Goal: Task Accomplishment & Management: Complete application form

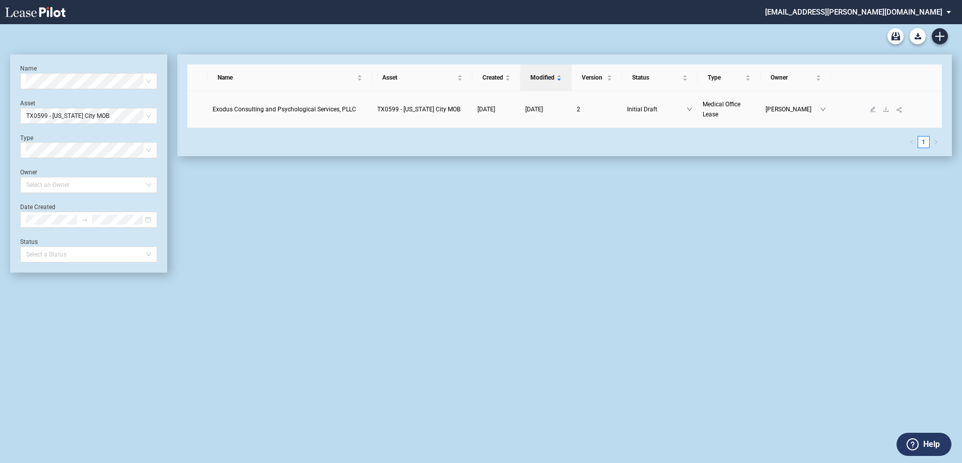
click at [313, 110] on span "Exodus Consulting and Psychological Services, PLLC" at bounding box center [285, 109] width 144 height 7
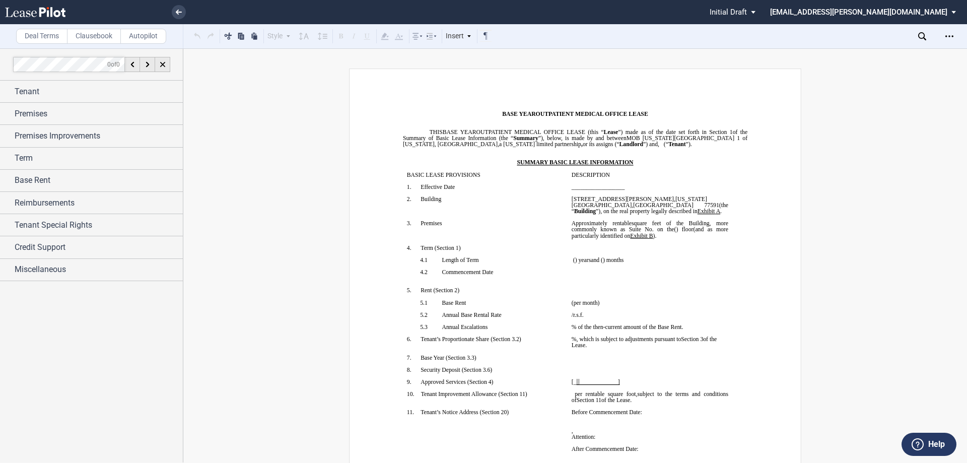
scroll to position [50, 0]
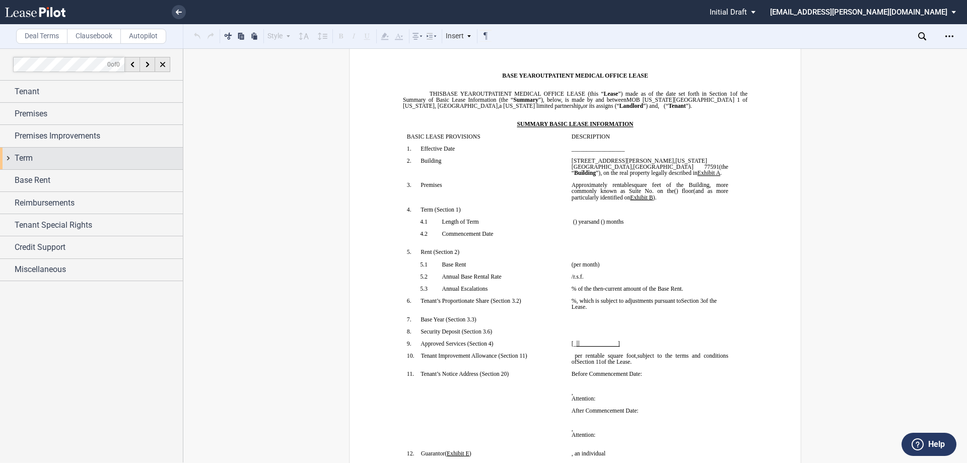
click at [71, 157] on div "Term" at bounding box center [99, 158] width 168 height 12
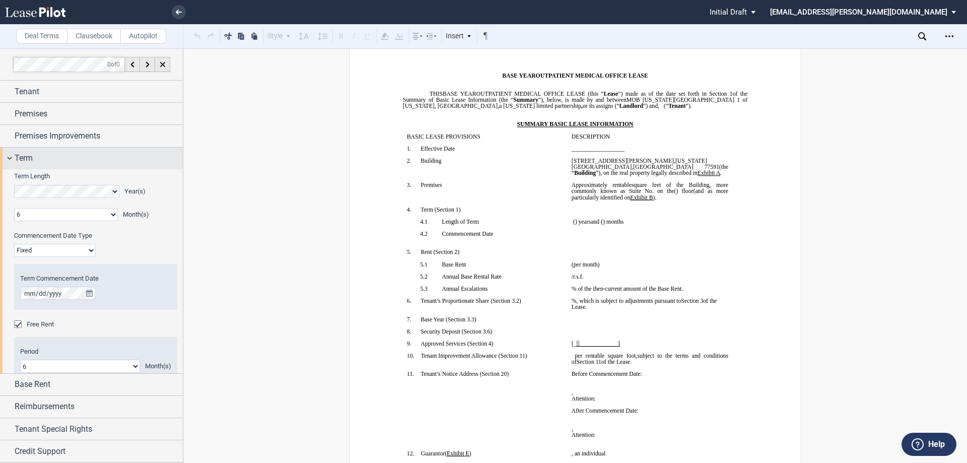
click at [71, 157] on div "Term" at bounding box center [99, 158] width 168 height 12
click at [30, 157] on span "Term" at bounding box center [24, 158] width 18 height 12
click at [29, 160] on span "Term" at bounding box center [24, 158] width 18 height 12
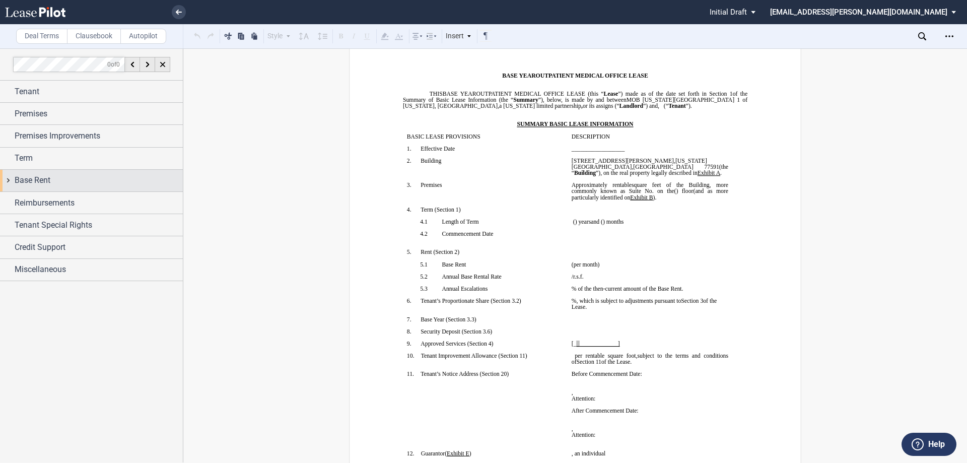
click at [26, 182] on span "Base Rent" at bounding box center [33, 180] width 36 height 12
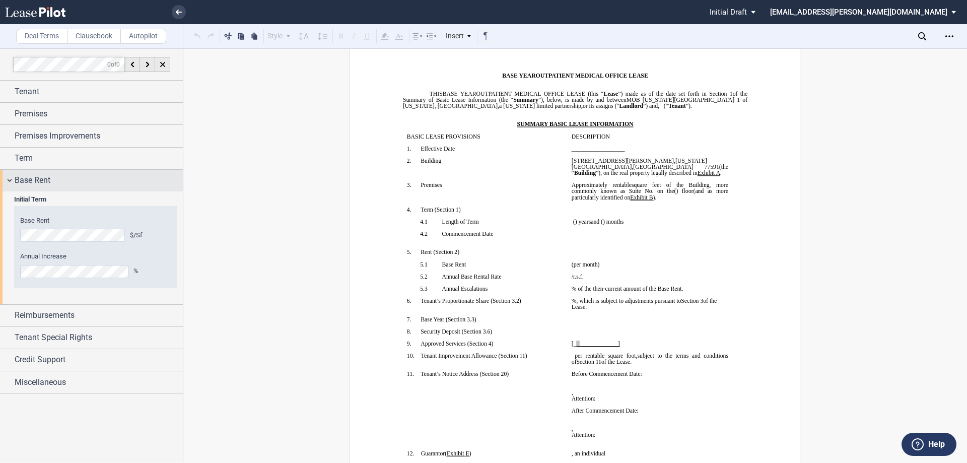
click at [24, 179] on span "Base Rent" at bounding box center [33, 180] width 36 height 12
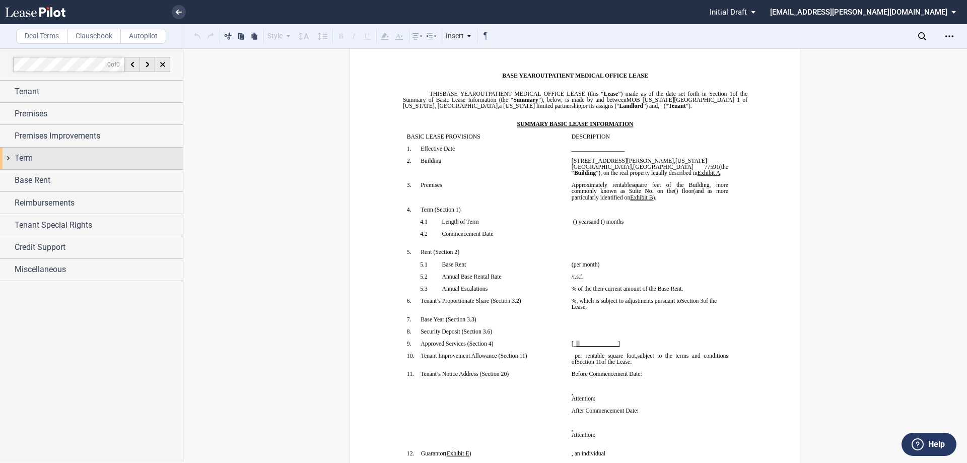
click at [31, 161] on span "Term" at bounding box center [24, 158] width 18 height 12
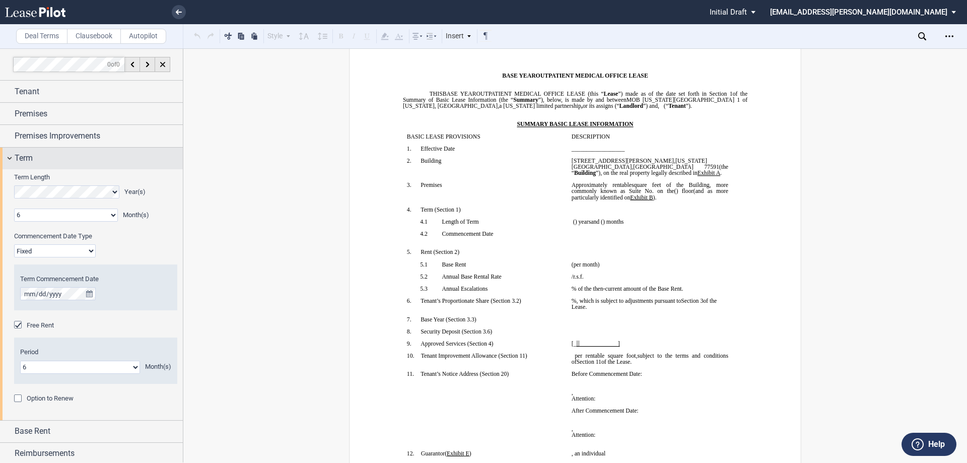
click at [31, 161] on span "Term" at bounding box center [24, 158] width 18 height 12
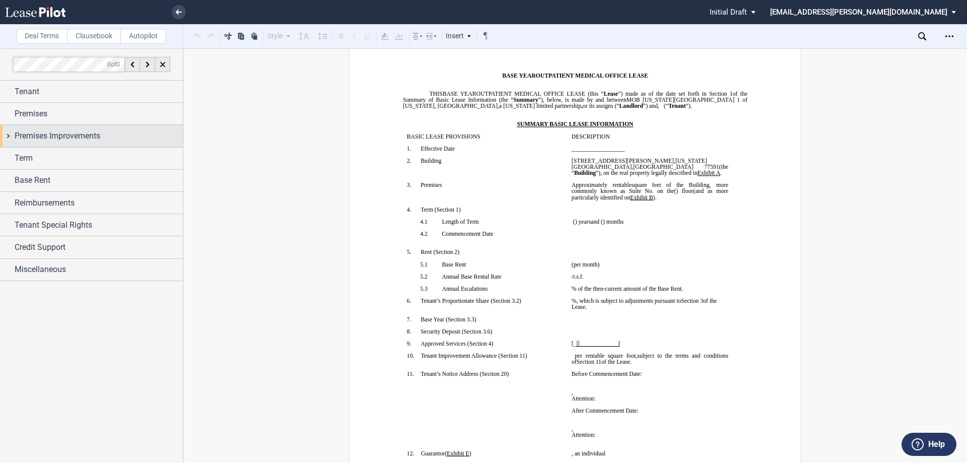
click at [36, 140] on span "Premises Improvements" at bounding box center [58, 136] width 86 height 12
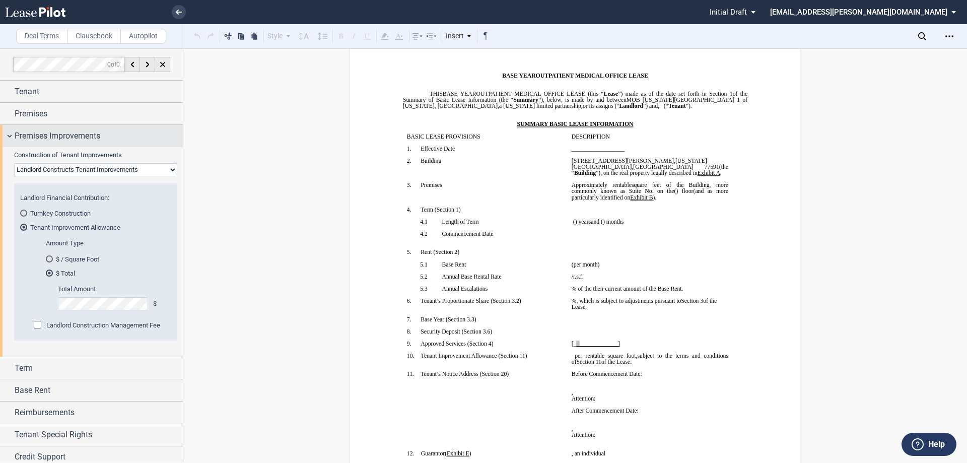
click at [36, 140] on span "Premises Improvements" at bounding box center [58, 136] width 86 height 12
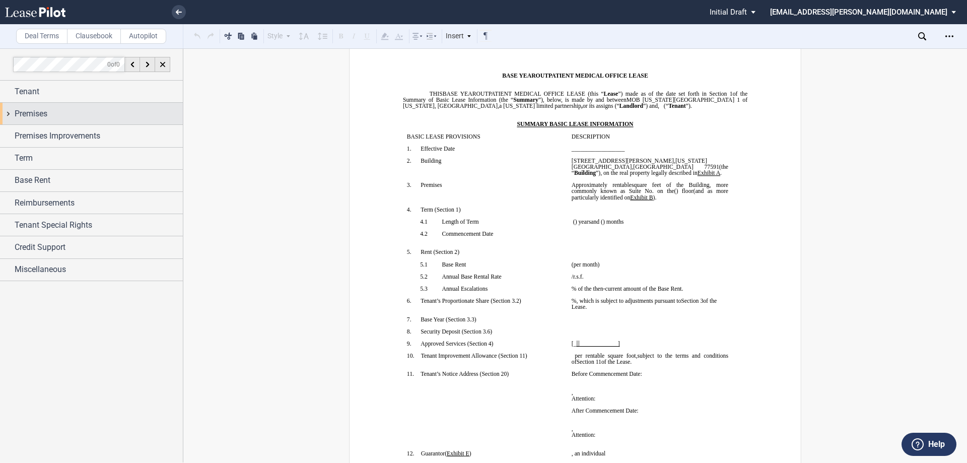
click at [32, 114] on span "Premises" at bounding box center [31, 114] width 33 height 12
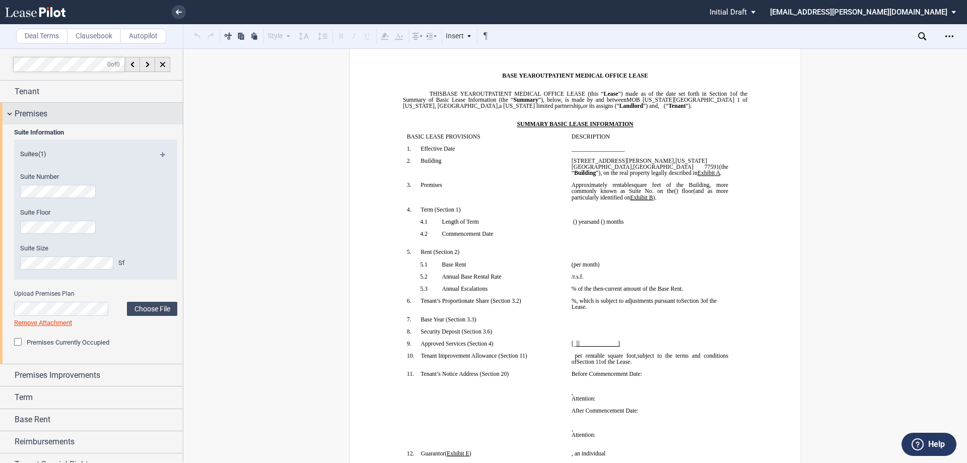
click at [32, 114] on span "Premises" at bounding box center [31, 114] width 33 height 12
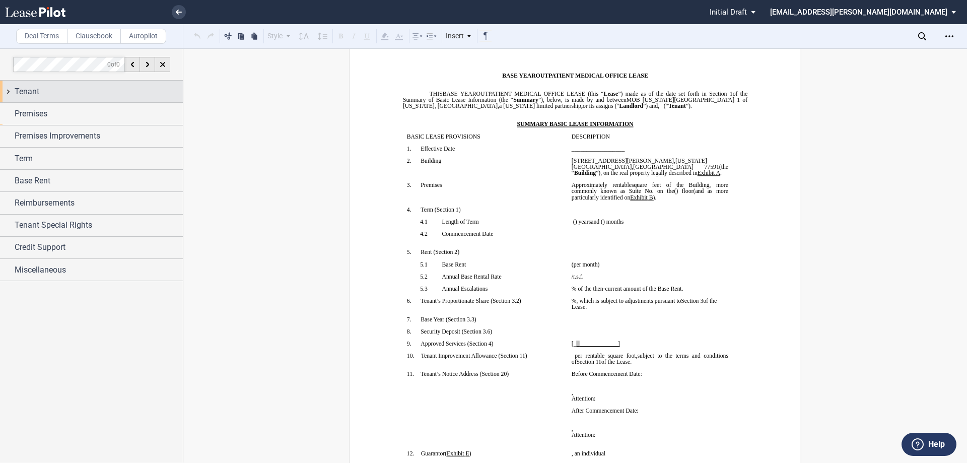
click at [30, 95] on span "Tenant" at bounding box center [27, 92] width 25 height 12
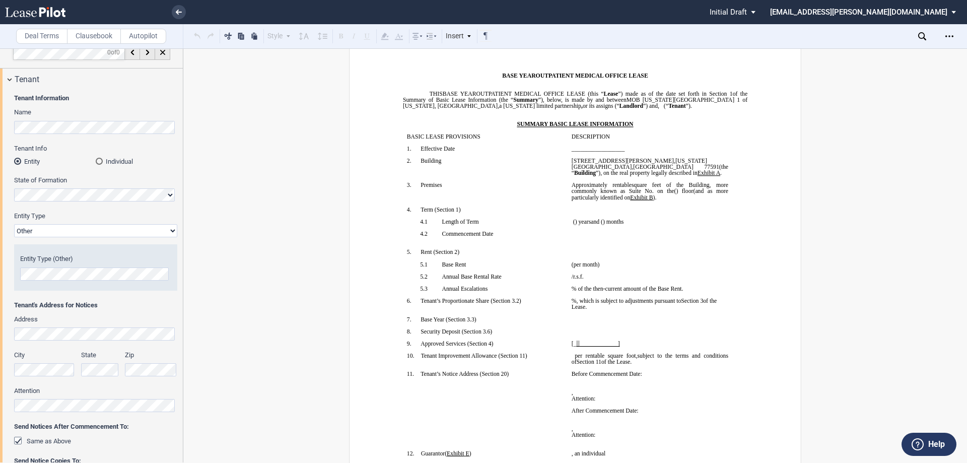
scroll to position [0, 0]
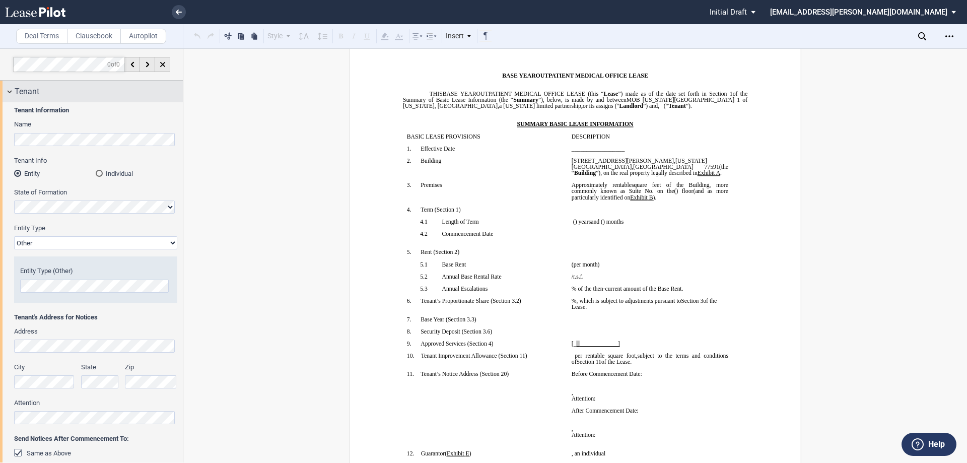
click at [32, 88] on span "Tenant" at bounding box center [27, 92] width 25 height 12
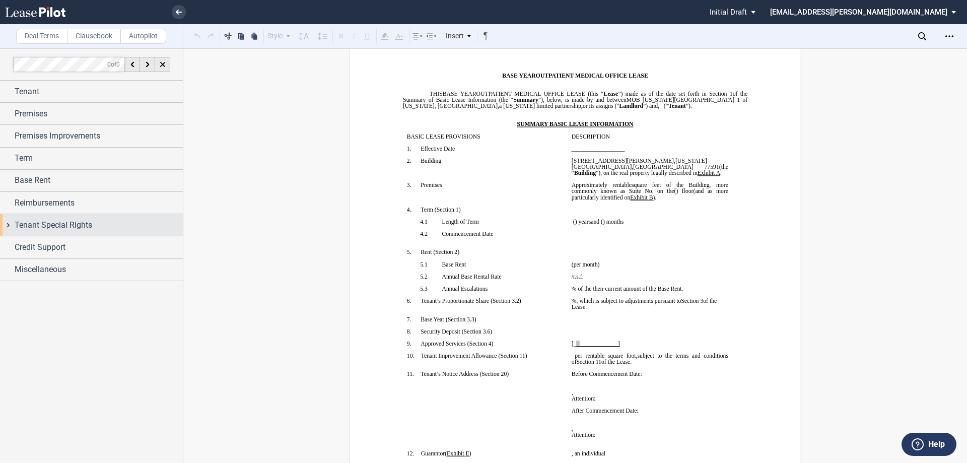
click at [61, 225] on span "Tenant Special Rights" at bounding box center [54, 225] width 78 height 12
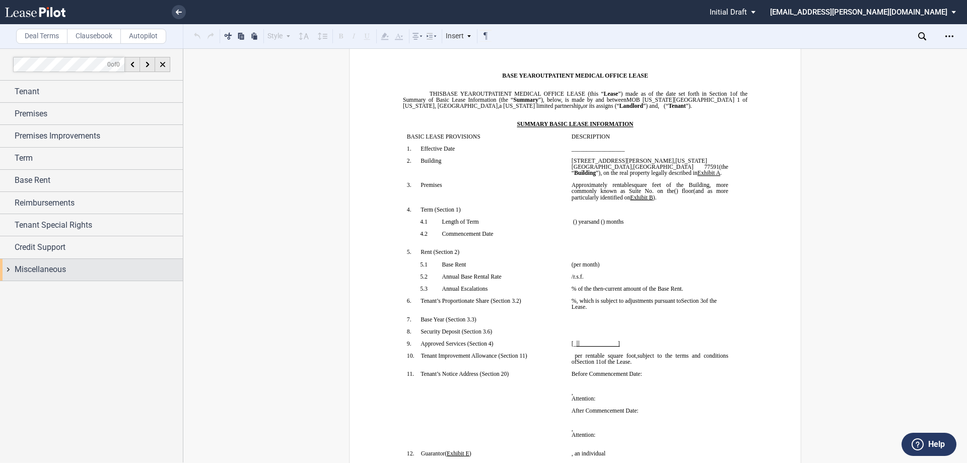
click at [32, 268] on span "Miscellaneous" at bounding box center [40, 269] width 51 height 12
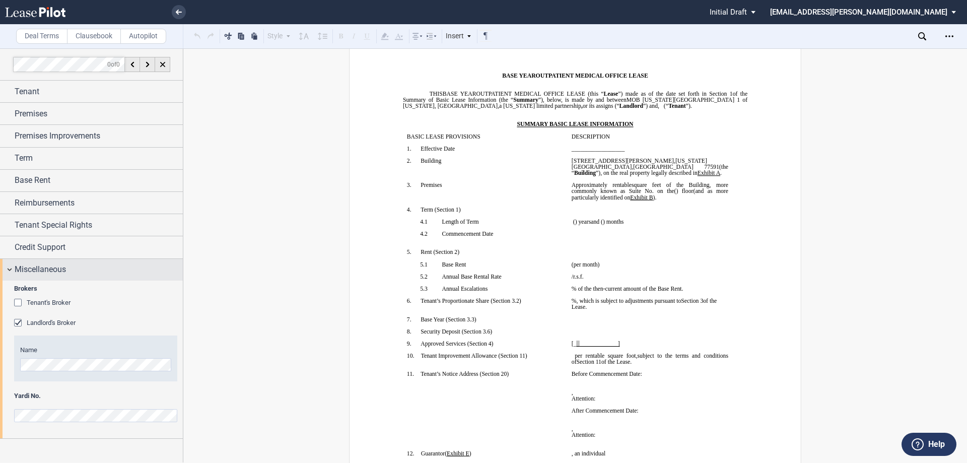
click at [28, 266] on span "Miscellaneous" at bounding box center [40, 269] width 51 height 12
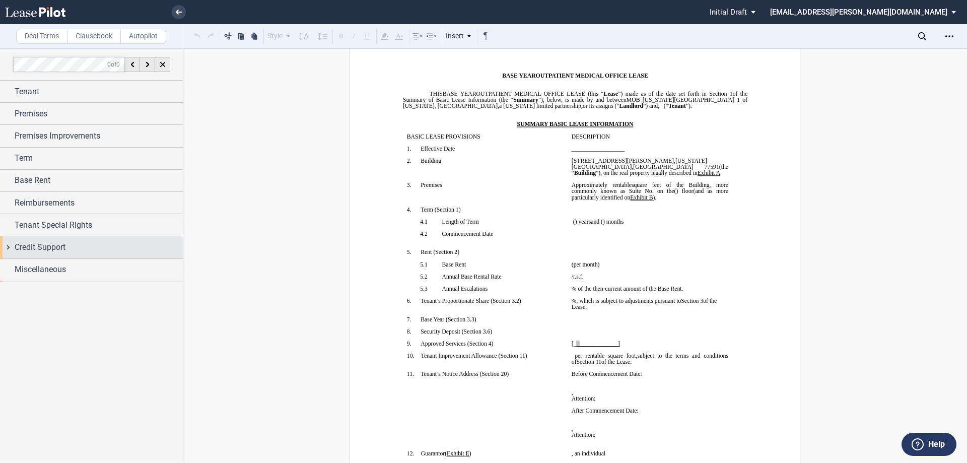
click at [29, 250] on span "Credit Support" at bounding box center [40, 247] width 51 height 12
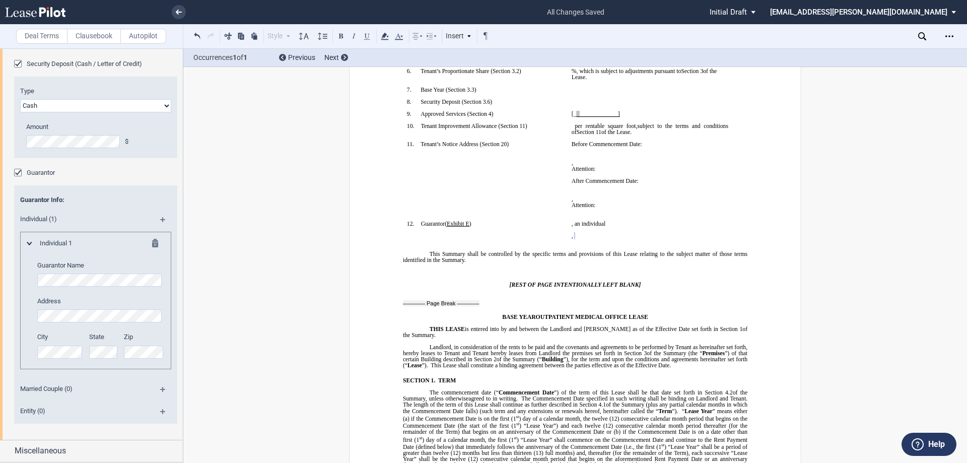
click at [28, 245] on div at bounding box center [27, 243] width 13 height 9
click at [29, 240] on div at bounding box center [27, 243] width 13 height 9
click at [29, 242] on md-icon at bounding box center [29, 244] width 6 height 4
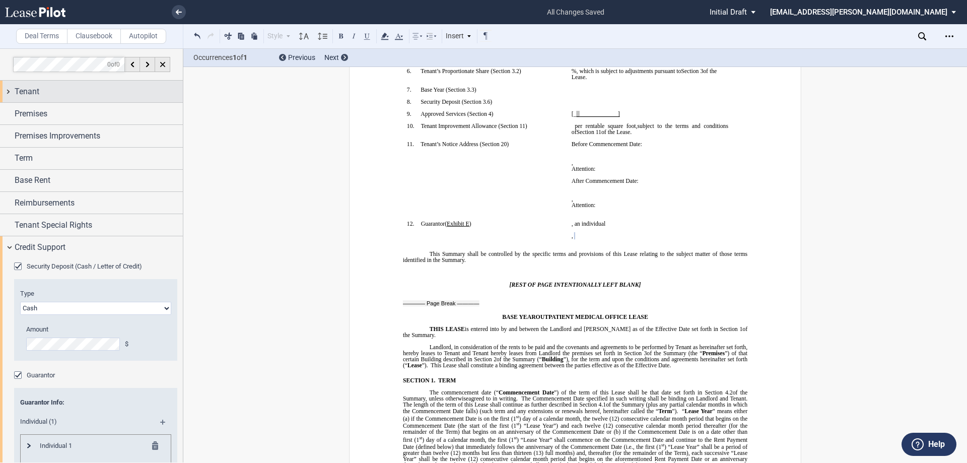
click at [60, 96] on div "Tenant" at bounding box center [99, 92] width 168 height 12
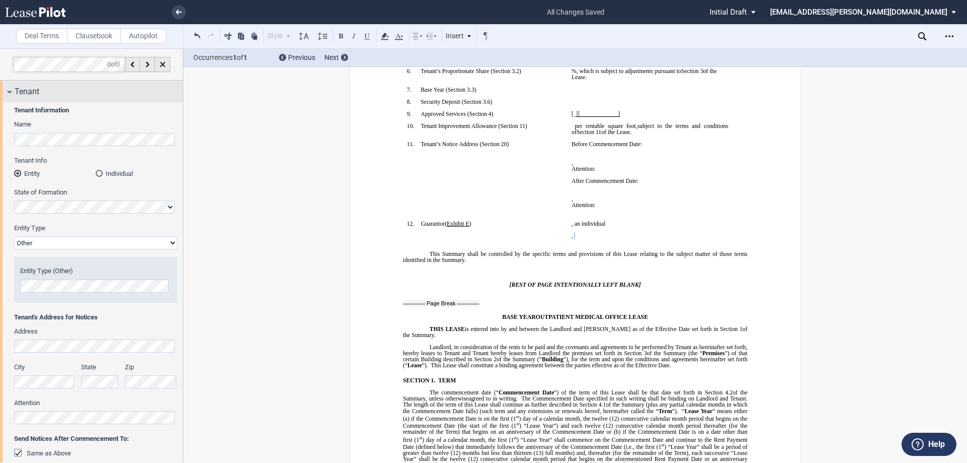
click at [61, 99] on div "Tenant" at bounding box center [91, 92] width 183 height 22
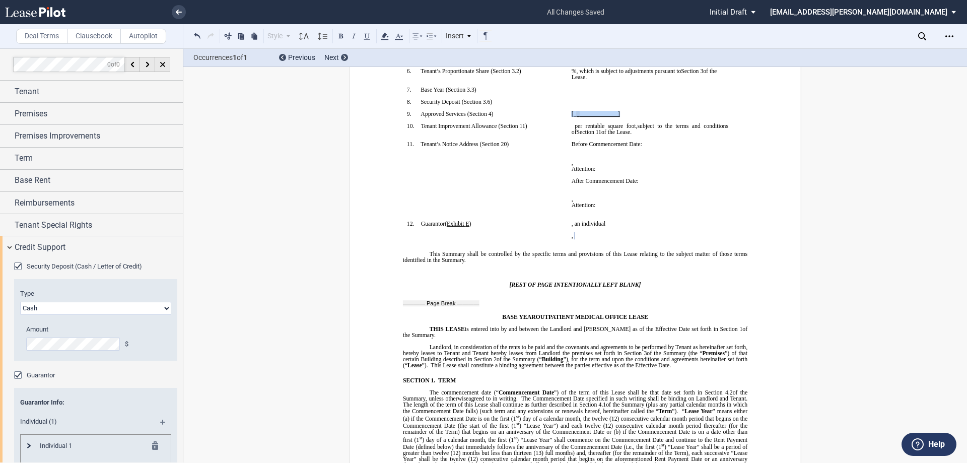
drag, startPoint x: 622, startPoint y: 113, endPoint x: 568, endPoint y: 112, distance: 53.9
click at [568, 112] on td "[﻿_ ﻿ ﻿_ ﻿_____________] ﻿" at bounding box center [650, 117] width 165 height 12
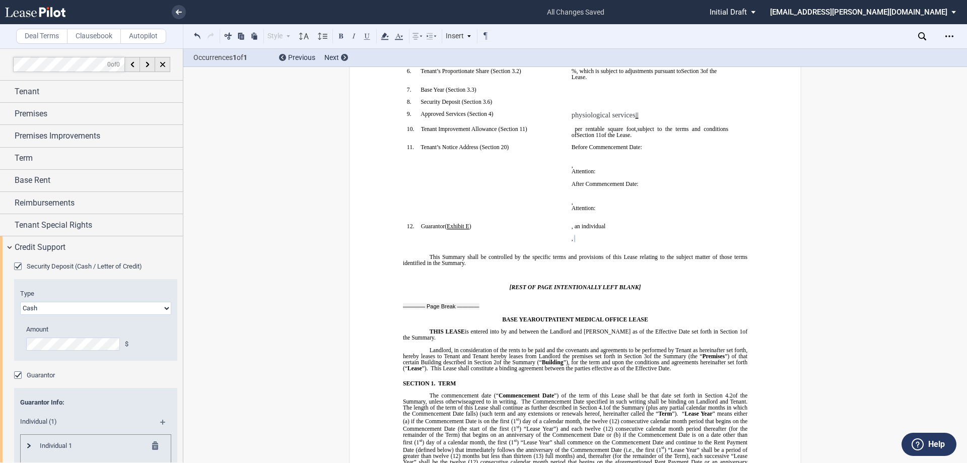
click at [640, 114] on p "﻿ physiological services ﻿ ﻿_" at bounding box center [650, 115] width 157 height 9
click at [573, 116] on span "physiological services" at bounding box center [604, 115] width 64 height 9
click at [641, 149] on p "Before Commencement Date:" at bounding box center [650, 147] width 157 height 6
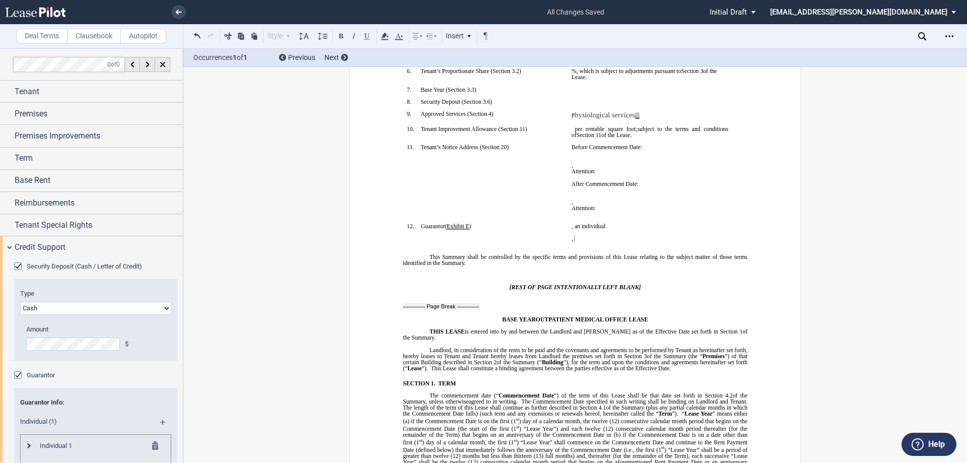
click at [667, 181] on p "After Commencement Date:" at bounding box center [650, 184] width 157 height 6
drag, startPoint x: 647, startPoint y: 113, endPoint x: 567, endPoint y: 115, distance: 80.1
click at [568, 115] on td "﻿P hysiological services ﻿ ﻿ ﻿._ ﻿" at bounding box center [650, 118] width 165 height 15
click at [281, 38] on div "Style 1. Section 1.1 Subsection Normal" at bounding box center [279, 36] width 26 height 13
click at [670, 162] on p "﻿ ﻿" at bounding box center [650, 159] width 157 height 6
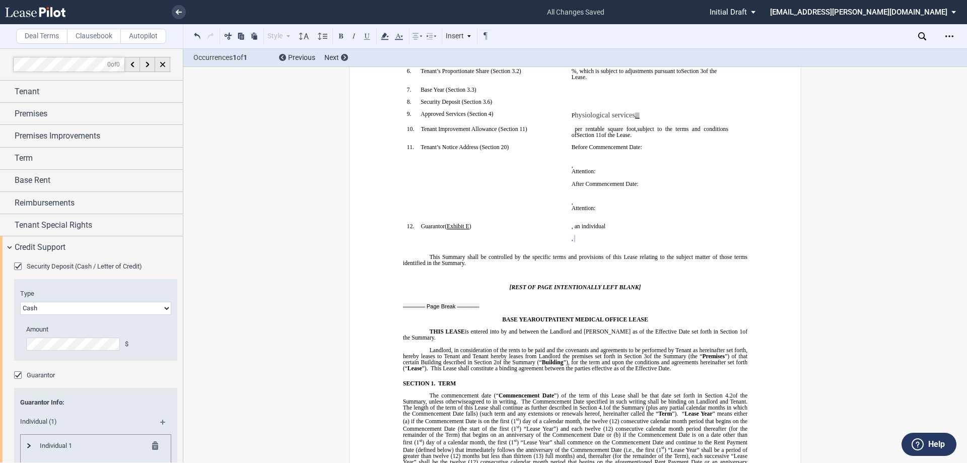
click at [642, 111] on p "﻿P hysiological services ﻿ ﻿ ﻿._" at bounding box center [650, 115] width 157 height 9
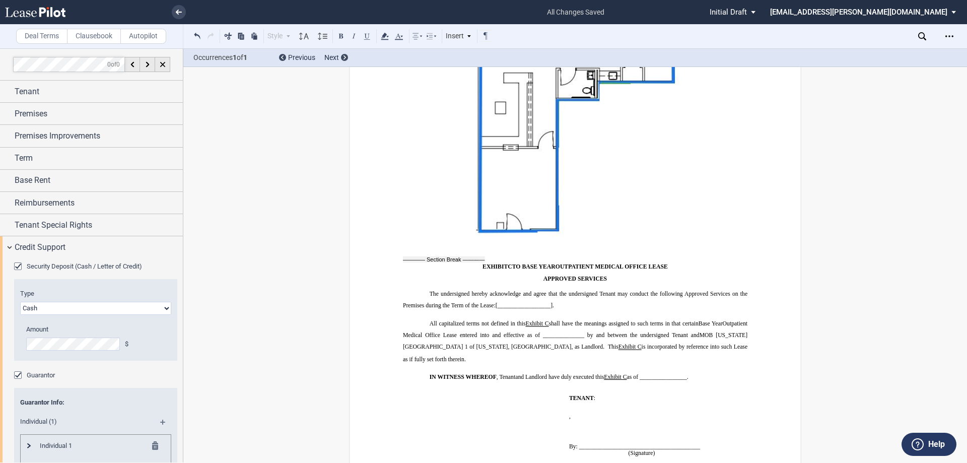
scroll to position [9392, 0]
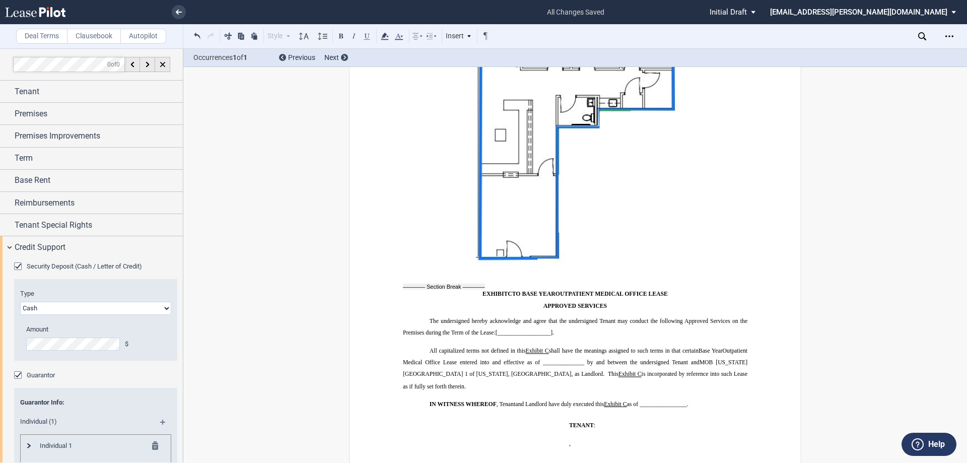
click at [560, 315] on p "The undersigned hereby acknowledge and agree that the undersigned Tenant may co…" at bounding box center [575, 327] width 345 height 24
drag, startPoint x: 561, startPoint y: 275, endPoint x: 511, endPoint y: 273, distance: 49.9
click at [495, 315] on p "The undersigned hereby acknowledge and agree that the undersigned Tenant may co…" at bounding box center [575, 327] width 345 height 24
click at [499, 328] on span "physiological services." at bounding box center [528, 332] width 65 height 9
drag, startPoint x: 496, startPoint y: 278, endPoint x: 562, endPoint y: 279, distance: 66.0
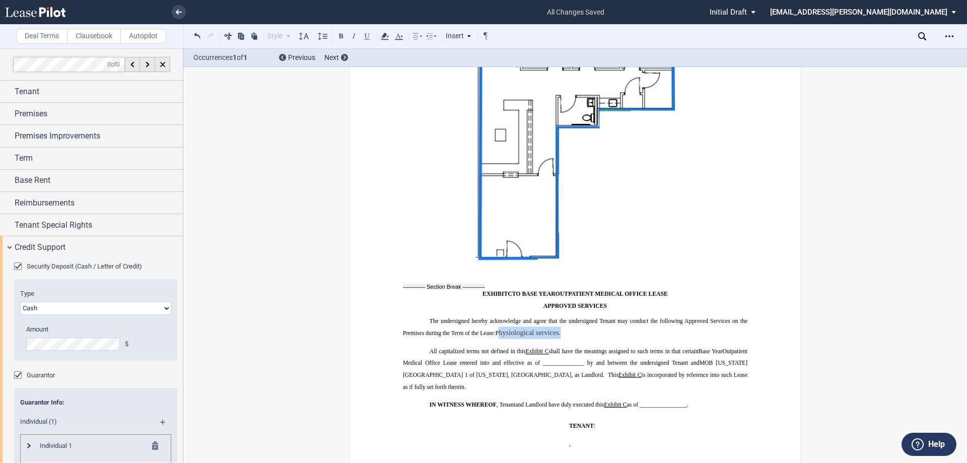
click at [562, 315] on p "The undersigned hereby acknowledge and agree that the undersigned Tenant may co…" at bounding box center [575, 327] width 345 height 24
click at [398, 39] on icon at bounding box center [399, 36] width 12 height 12
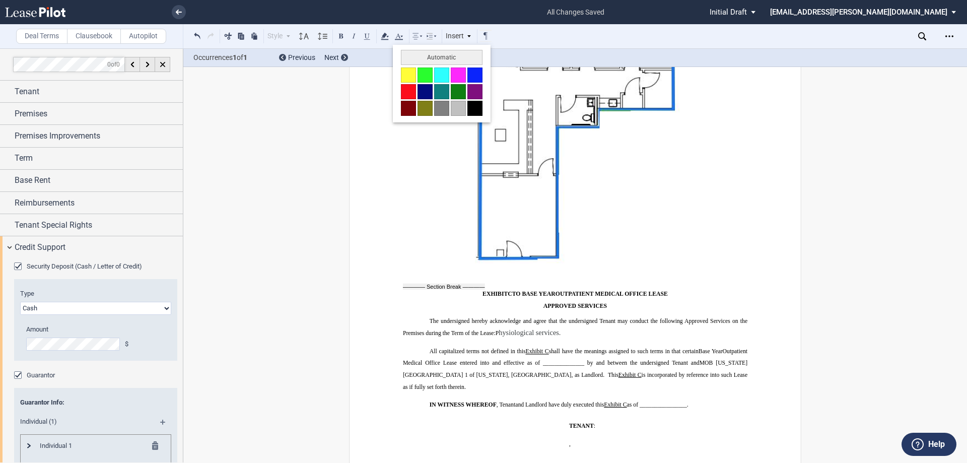
click at [476, 107] on button at bounding box center [474, 108] width 15 height 15
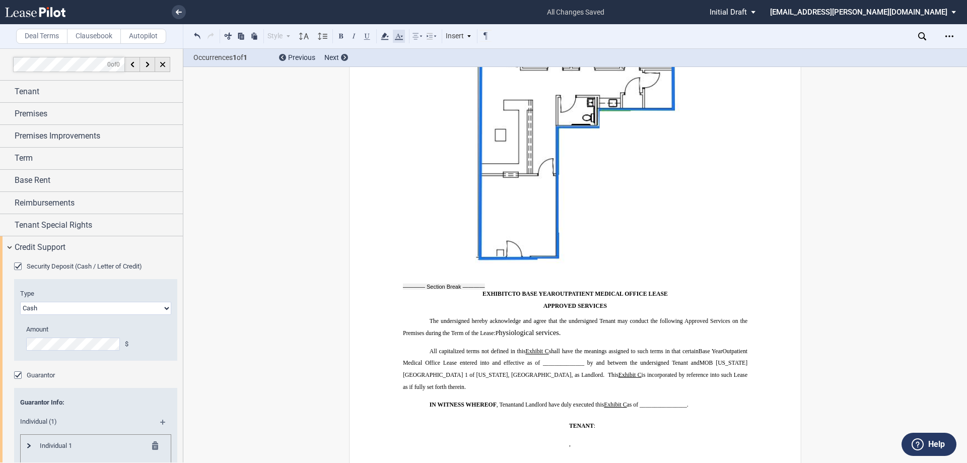
click at [397, 37] on icon at bounding box center [399, 36] width 12 height 12
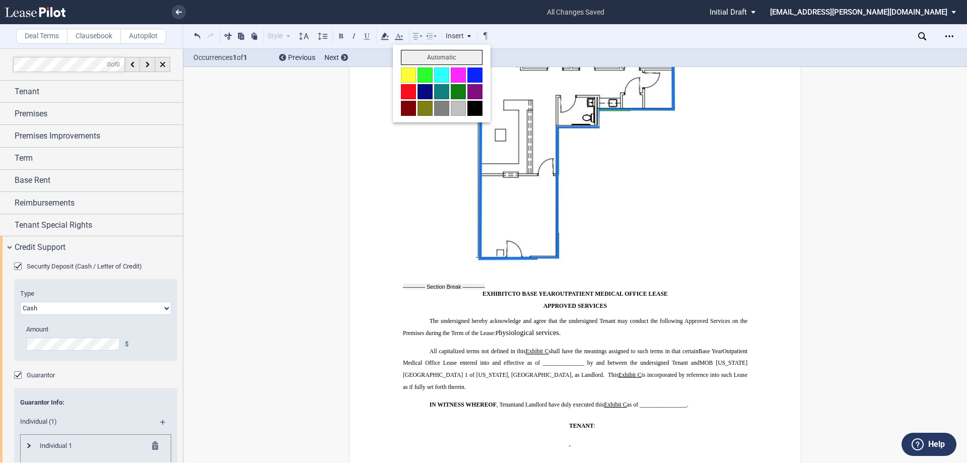
click at [434, 60] on button "Automatic" at bounding box center [442, 57] width 82 height 15
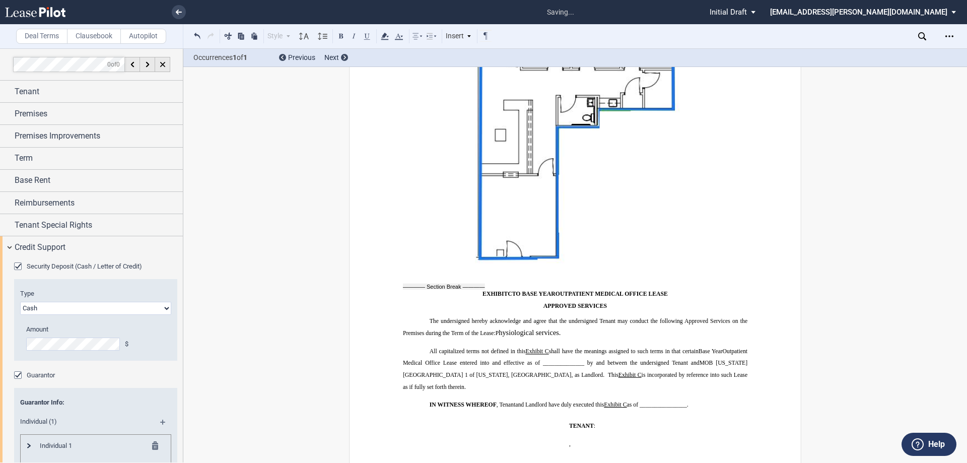
click at [594, 315] on p "The undersigned hereby acknowledge and agree that the undersigned Tenant may co…" at bounding box center [575, 327] width 345 height 24
click at [548, 372] on span "is incorporated by reference into such Lease as if fully set forth therein." at bounding box center [576, 381] width 346 height 18
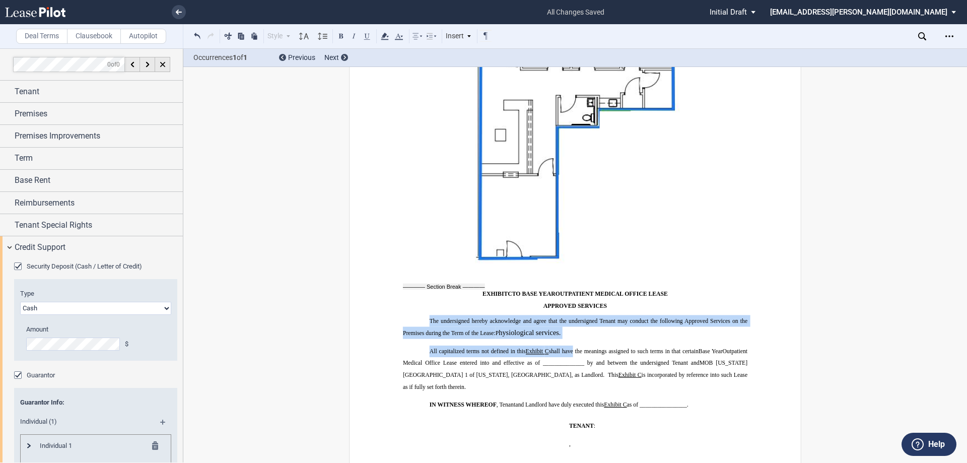
drag, startPoint x: 568, startPoint y: 299, endPoint x: 453, endPoint y: 258, distance: 122.1
click at [403, 36] on icon at bounding box center [399, 36] width 12 height 12
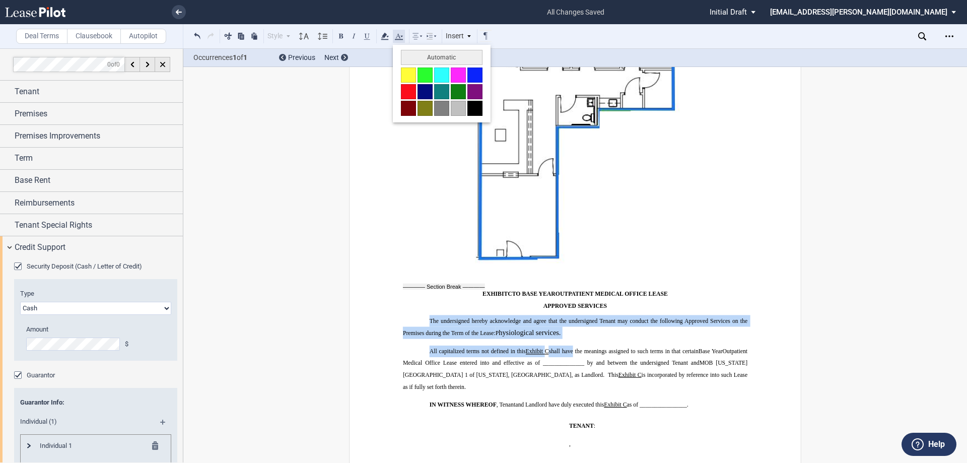
click at [403, 36] on icon at bounding box center [399, 36] width 12 height 12
click at [280, 39] on div "Style" at bounding box center [279, 36] width 26 height 13
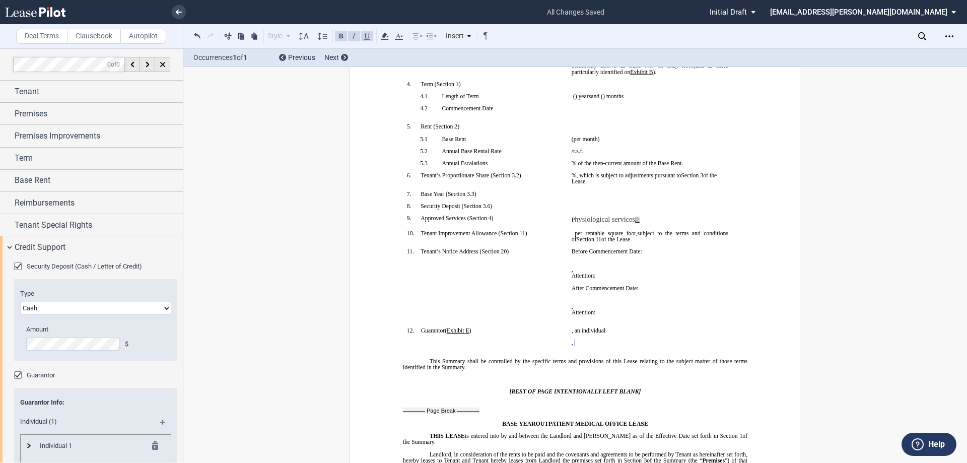
scroll to position [0, 0]
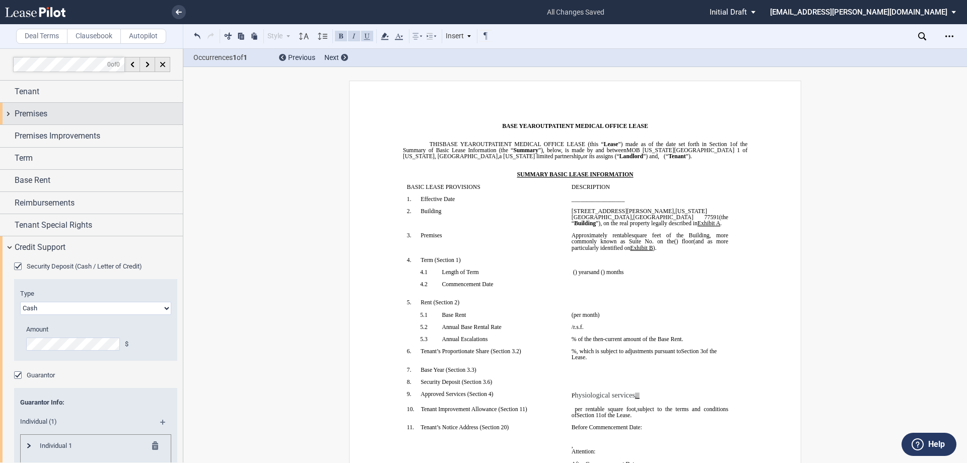
click at [62, 116] on div "Premises" at bounding box center [99, 114] width 168 height 12
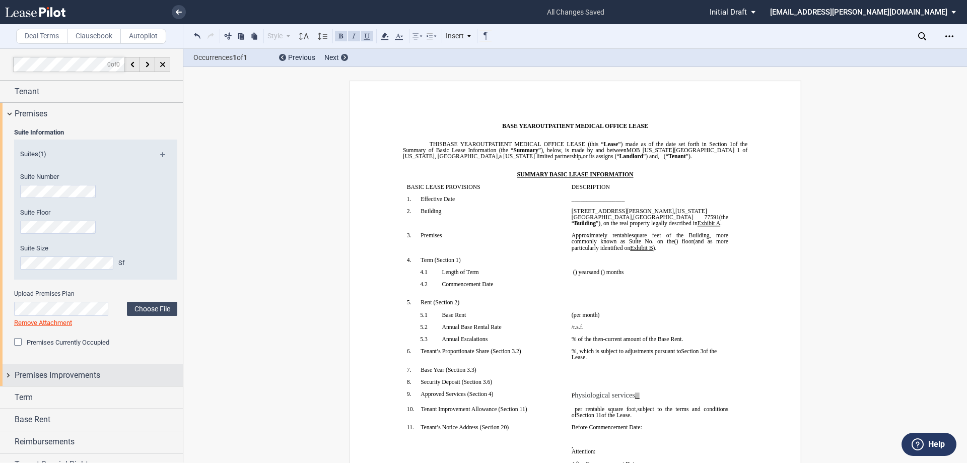
click at [60, 378] on span "Premises Improvements" at bounding box center [58, 375] width 86 height 12
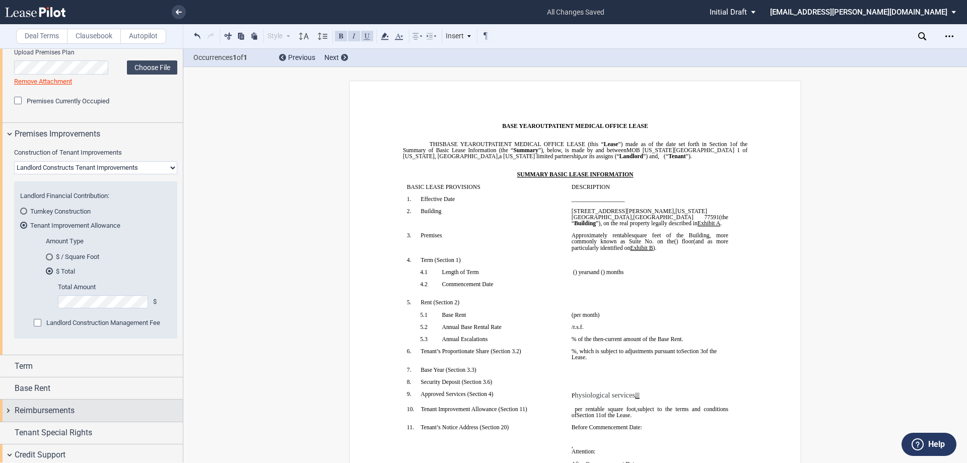
scroll to position [302, 0]
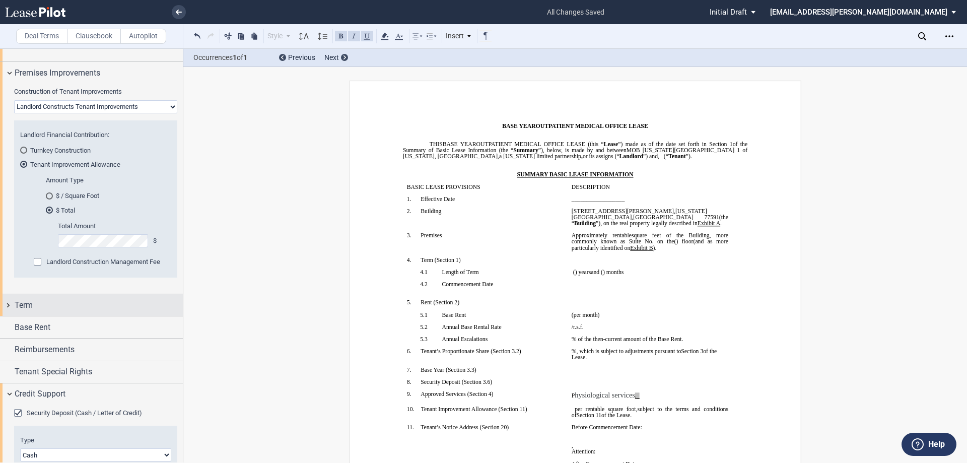
click at [48, 300] on div "Term" at bounding box center [99, 305] width 168 height 12
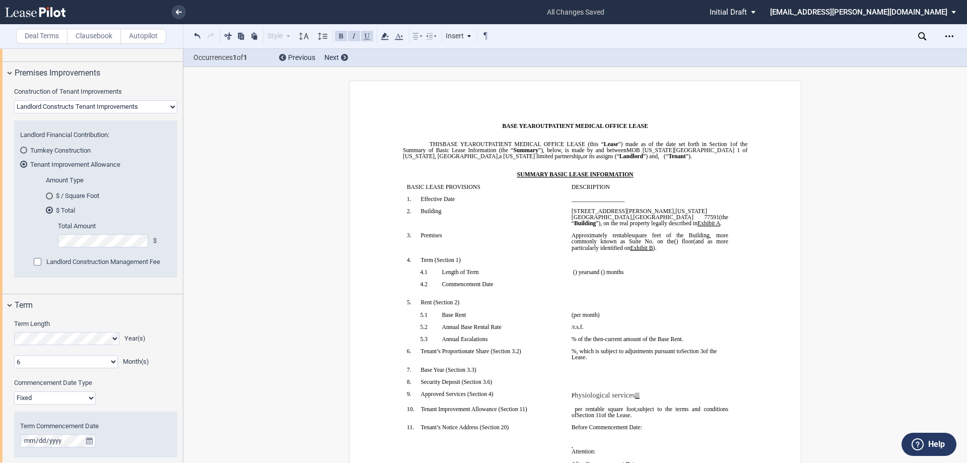
scroll to position [504, 0]
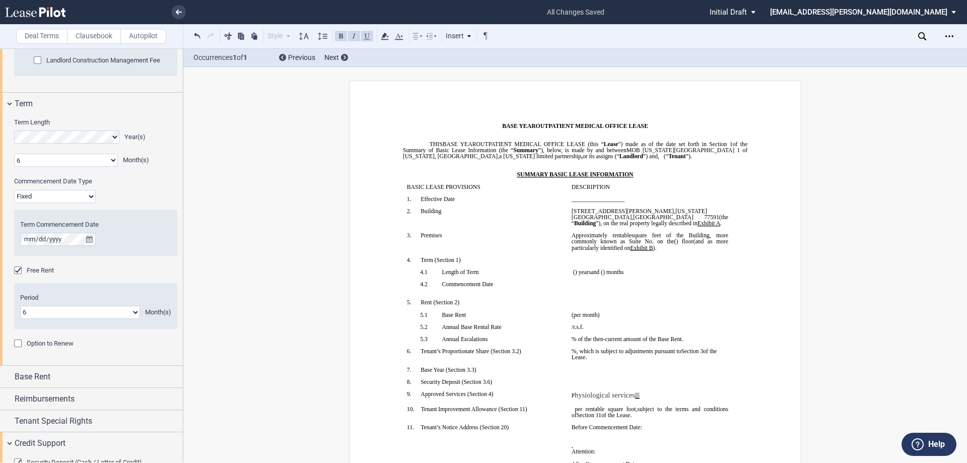
click at [93, 193] on select "Fixed Floating" at bounding box center [55, 196] width 82 height 13
click at [14, 190] on select "Fixed Floating" at bounding box center [55, 196] width 82 height 13
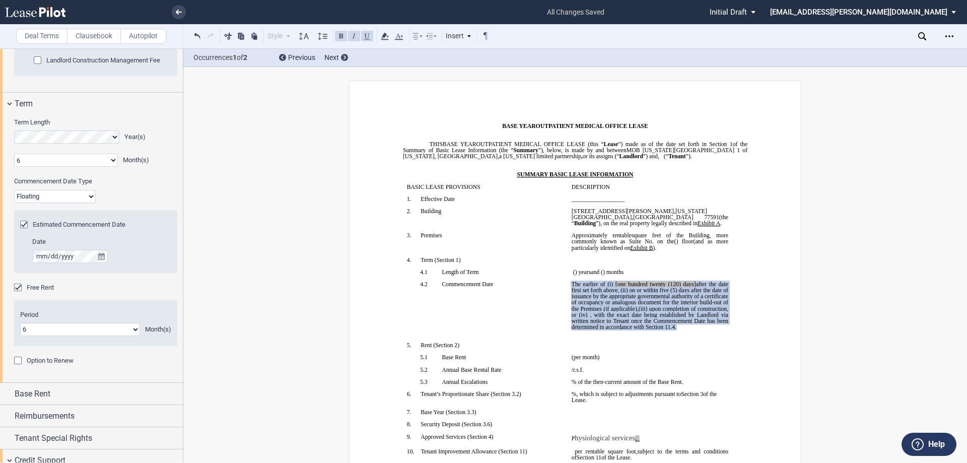
click at [39, 198] on select "Fixed Floating" at bounding box center [55, 196] width 82 height 13
select select "fixed"
click at [14, 190] on select "Fixed Floating" at bounding box center [55, 196] width 82 height 13
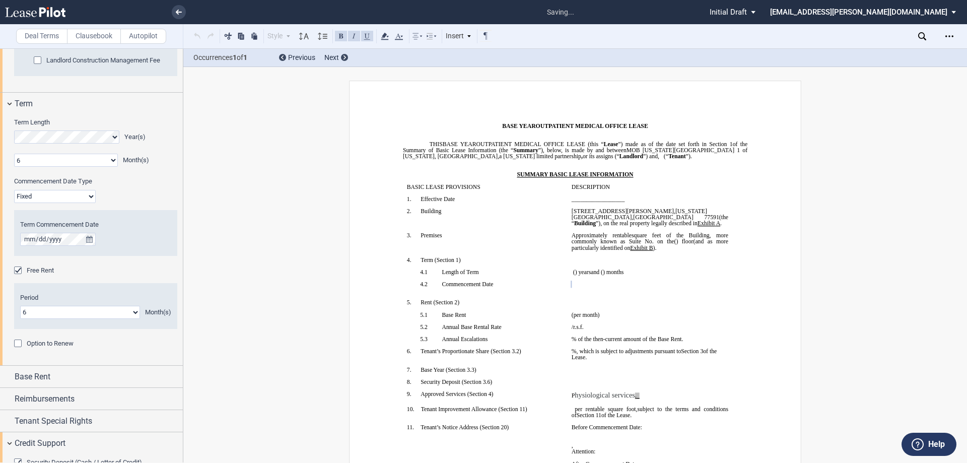
click at [618, 288] on p "﻿" at bounding box center [650, 290] width 157 height 6
click at [572, 282] on p "﻿ ﻿ The earlier of (i) the date upon which [PERSON_NAME] opens to conduct busin…" at bounding box center [650, 284] width 157 height 6
click at [607, 281] on td "﻿ ﻿ The earlier of (i) the date upon which [PERSON_NAME] opens to conduct busin…" at bounding box center [650, 290] width 165 height 18
drag, startPoint x: 618, startPoint y: 283, endPoint x: 567, endPoint y: 283, distance: 51.4
click at [568, 283] on td "﻿ ﻿ The earlier of (i) the date upon which [PERSON_NAME] opens to conduct busin…" at bounding box center [650, 290] width 165 height 18
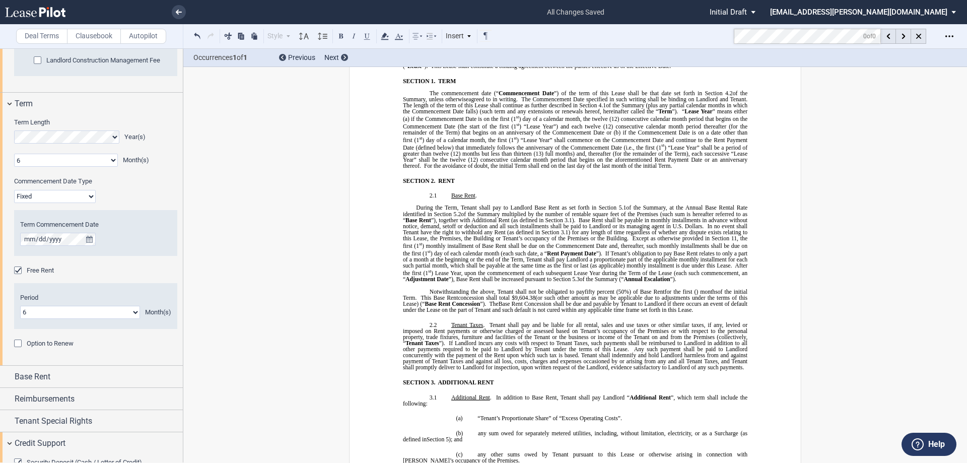
scroll to position [0, 0]
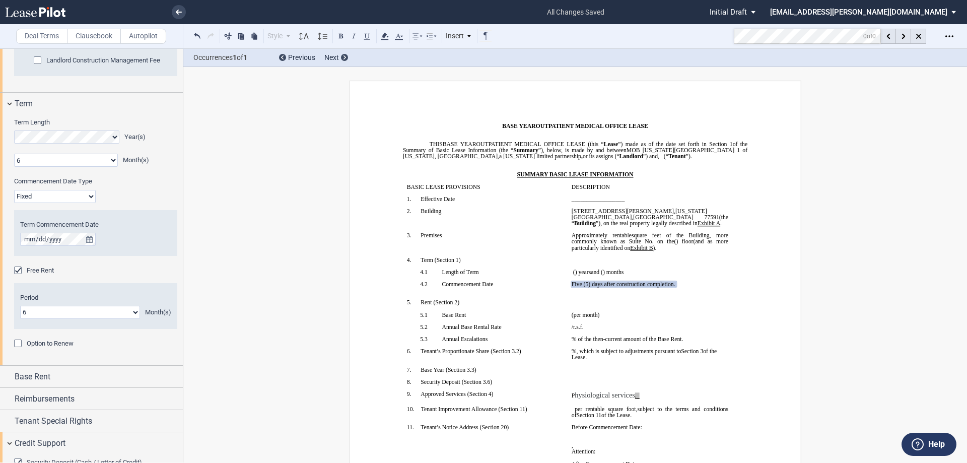
click at [586, 371] on p "﻿ ﻿" at bounding box center [650, 370] width 157 height 6
click at [952, 37] on icon "Open Lease options menu" at bounding box center [949, 36] width 8 height 8
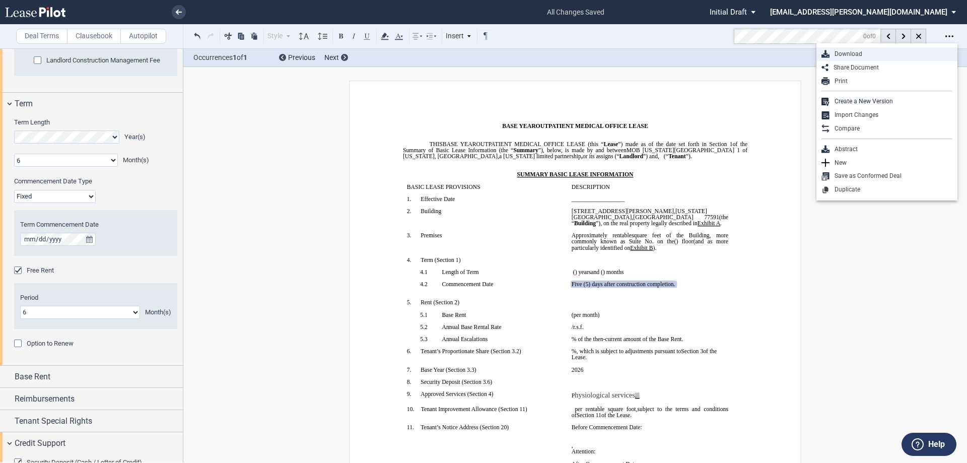
click at [865, 59] on div "Download" at bounding box center [887, 54] width 141 height 14
